Goal: Task Accomplishment & Management: Complete application form

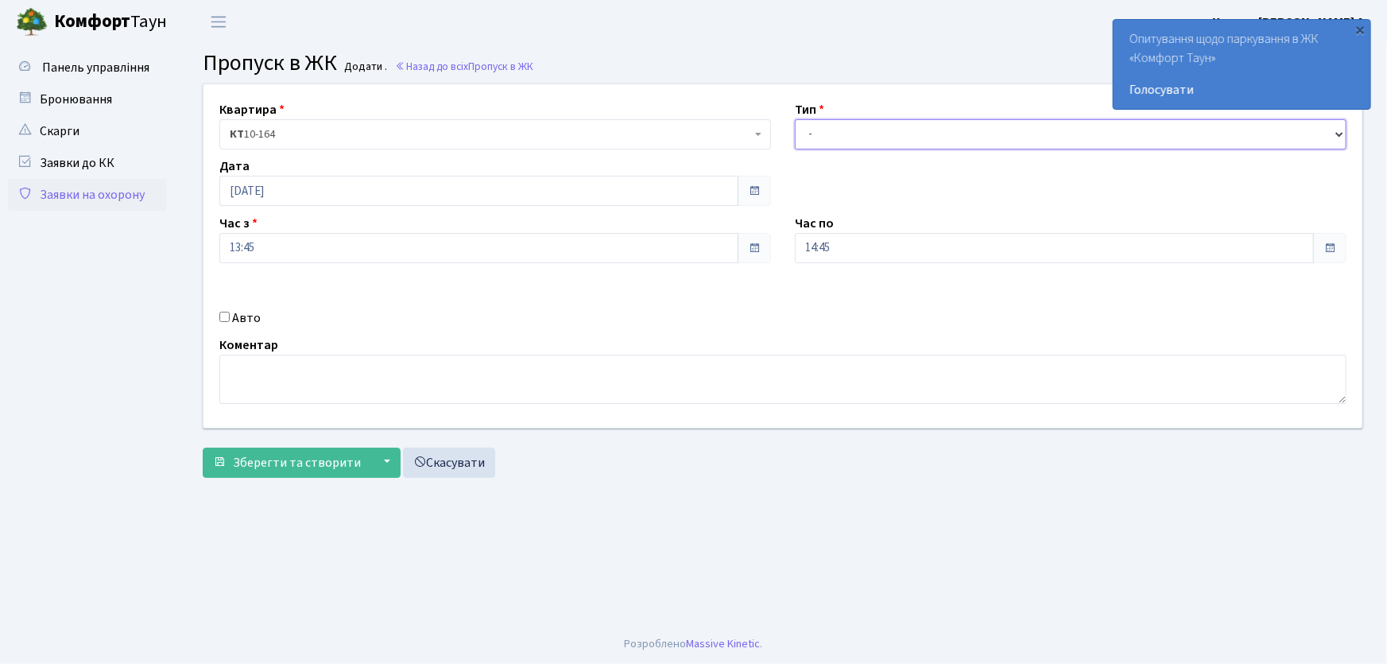
click at [855, 137] on select "- Доставка Таксі Гості Сервіс" at bounding box center [1071, 134] width 552 height 30
select select "1"
click at [795, 119] on select "- Доставка Таксі Гості Сервіс" at bounding box center [1071, 134] width 552 height 30
drag, startPoint x: 814, startPoint y: 253, endPoint x: 770, endPoint y: 223, distance: 53.1
click at [771, 229] on div "Квартира <b>КТ</b>&nbsp;&nbsp;&nbsp;&nbsp;10-164 КТ 10-164 Тип - Доставка Таксі…" at bounding box center [783, 255] width 1183 height 343
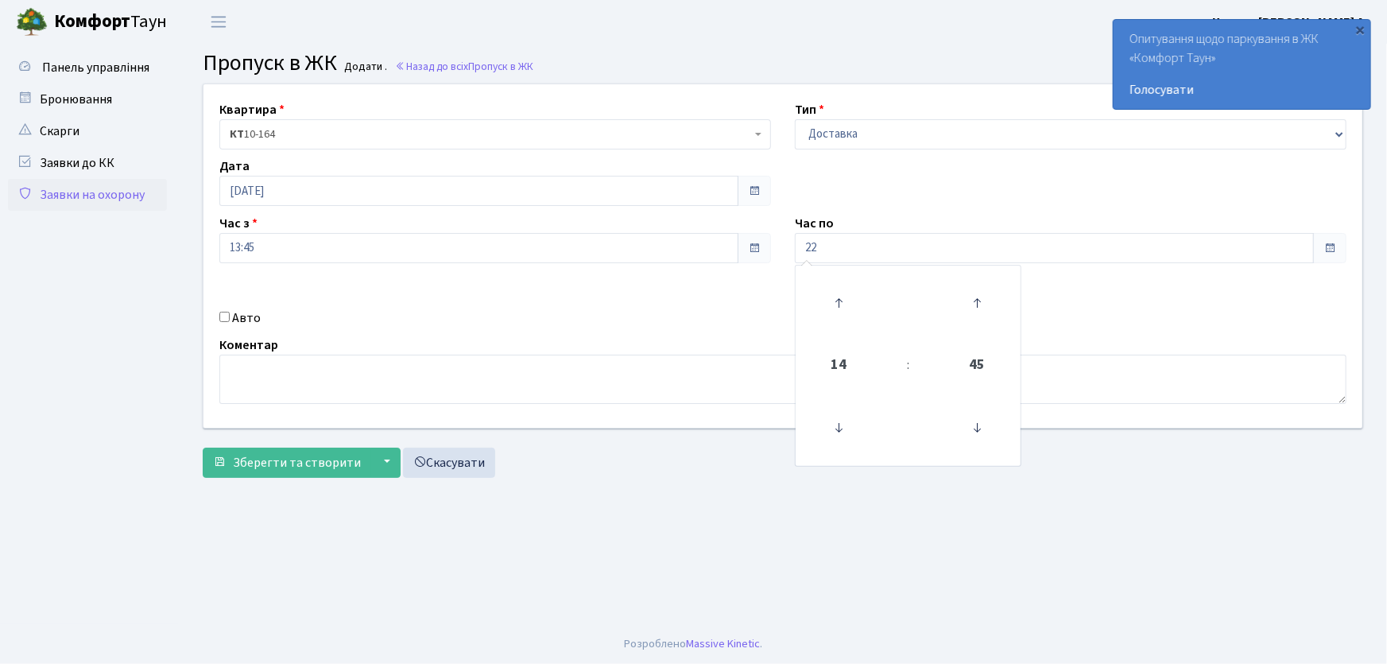
type input "22:00"
click at [232, 316] on div "Авто" at bounding box center [494, 317] width 575 height 19
click at [222, 318] on input "Авто" at bounding box center [224, 317] width 10 height 10
checkbox input "true"
type input "ка5232РС"
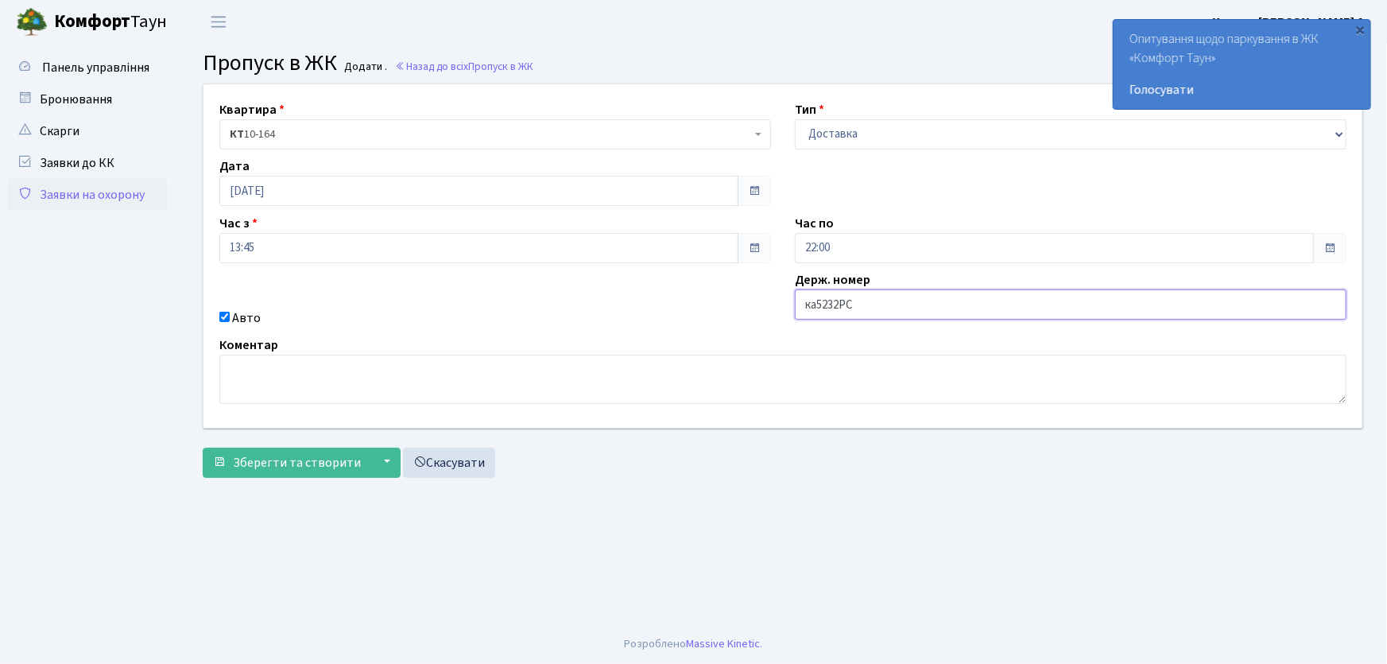
click at [203, 447] on button "Зберегти та створити" at bounding box center [287, 462] width 168 height 30
